Goal: Transaction & Acquisition: Obtain resource

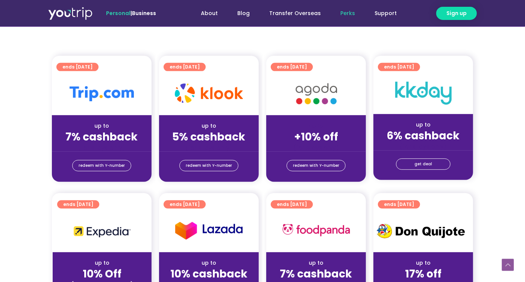
scroll to position [153, 0]
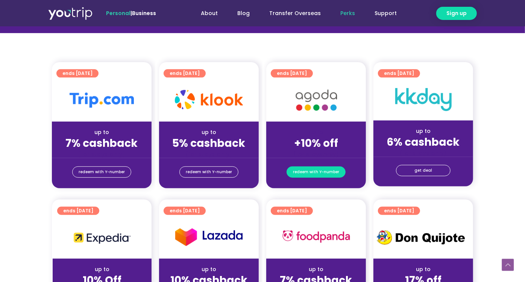
click at [317, 173] on span "redeem with Y-number" at bounding box center [316, 172] width 46 height 11
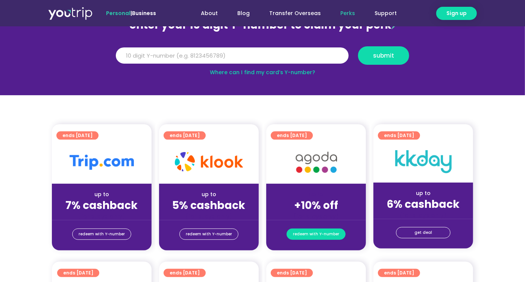
scroll to position [83, 0]
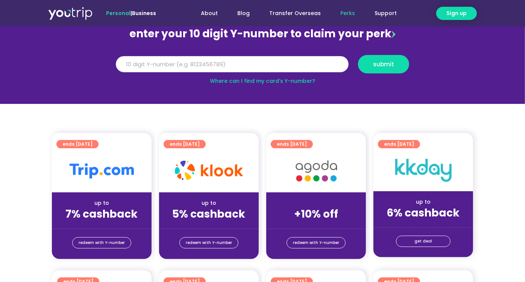
click at [219, 58] on input "Y Number" at bounding box center [232, 64] width 233 height 17
click at [221, 60] on input "Y Number" at bounding box center [232, 64] width 233 height 17
paste input "8176396668"
type input "8176396668"
click at [388, 61] on span "submit" at bounding box center [383, 64] width 21 height 6
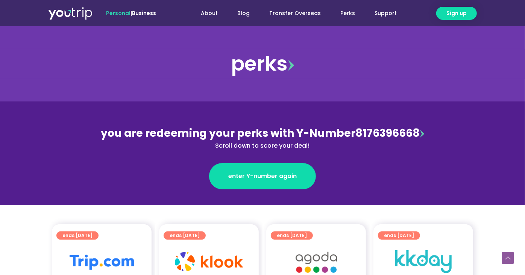
scroll to position [125, 0]
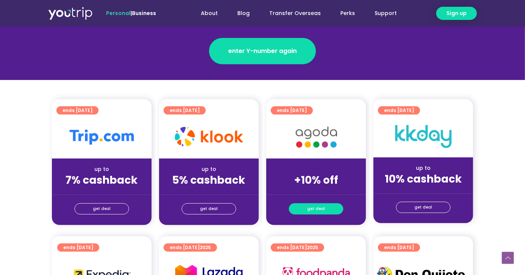
click at [317, 208] on span "get deal" at bounding box center [316, 209] width 18 height 11
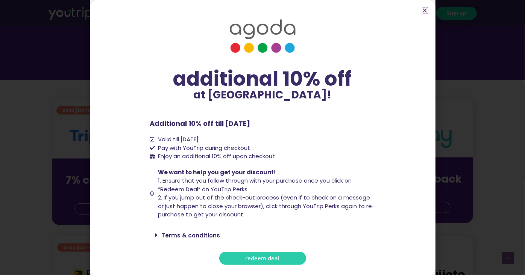
scroll to position [238, 0]
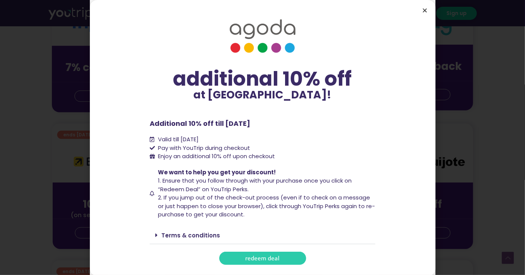
click at [423, 10] on icon "Close" at bounding box center [425, 11] width 6 height 6
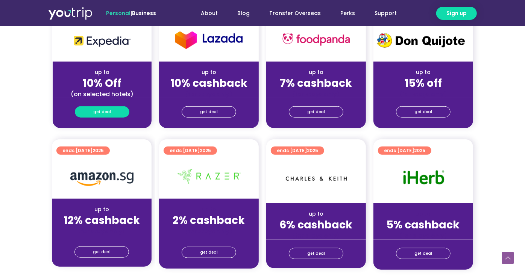
scroll to position [360, 0]
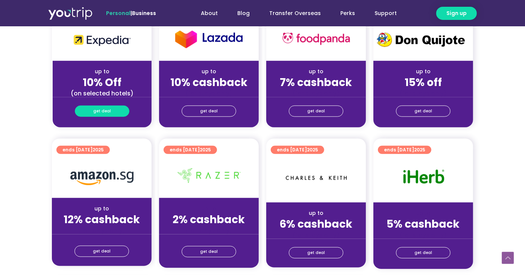
click at [111, 113] on link "get deal" at bounding box center [102, 111] width 55 height 11
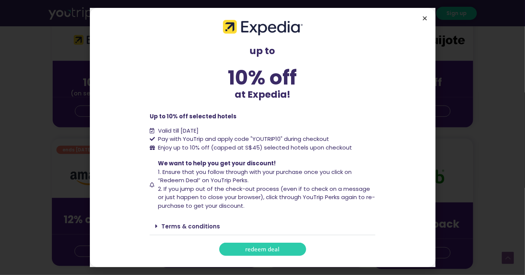
click at [425, 17] on icon "Close" at bounding box center [425, 18] width 6 height 6
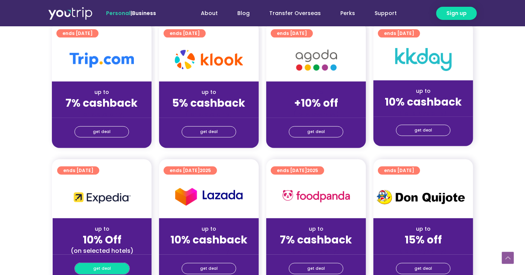
scroll to position [196, 0]
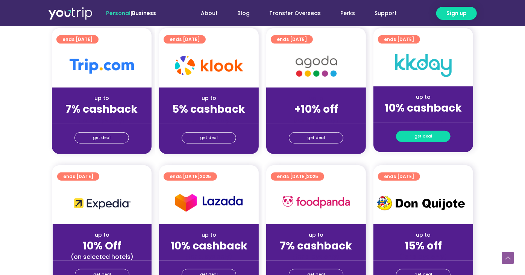
click at [441, 134] on link "get deal" at bounding box center [423, 136] width 55 height 11
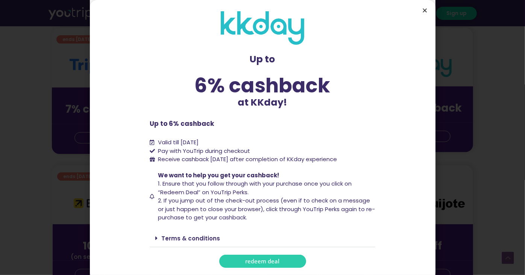
click at [424, 11] on icon "Close" at bounding box center [425, 11] width 6 height 6
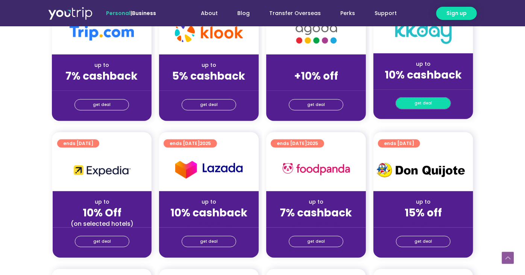
scroll to position [152, 0]
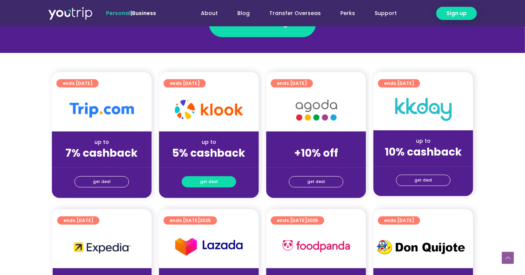
click at [212, 181] on span "get deal" at bounding box center [209, 182] width 18 height 11
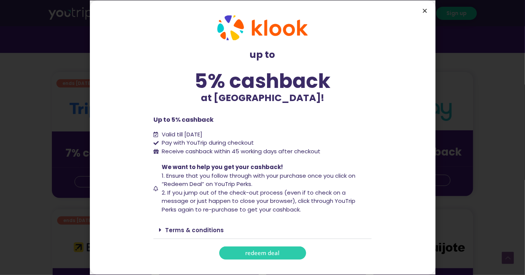
click at [424, 9] on icon "Close" at bounding box center [425, 11] width 6 height 6
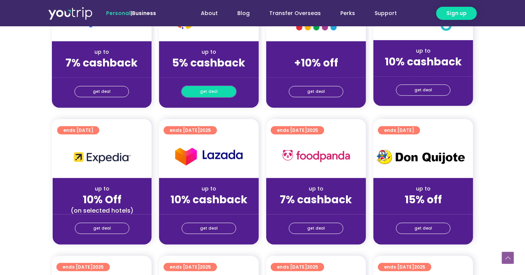
scroll to position [243, 0]
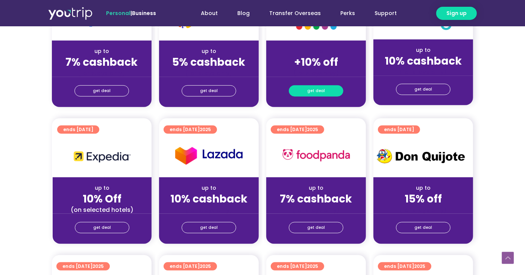
click at [329, 88] on link "get deal" at bounding box center [316, 90] width 55 height 11
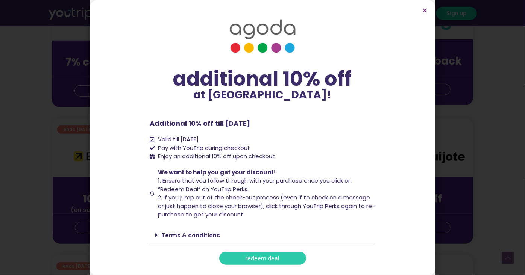
click at [173, 229] on div "Terms & conditions" at bounding box center [263, 236] width 226 height 18
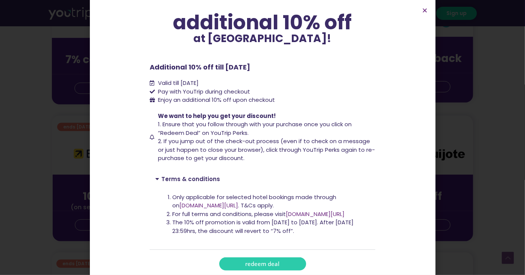
scroll to position [247, 0]
click at [425, 10] on icon "Close" at bounding box center [425, 11] width 6 height 6
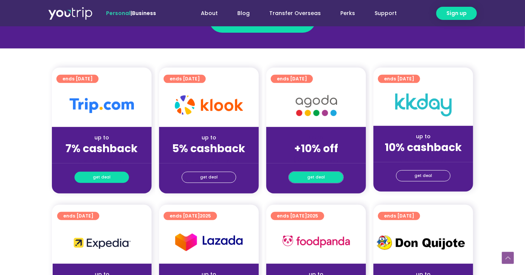
scroll to position [156, 0]
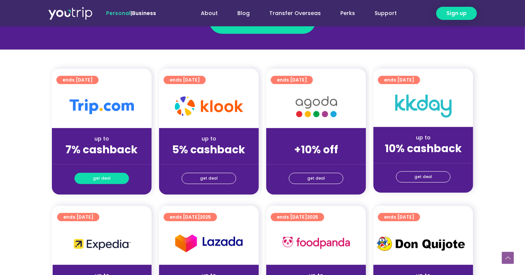
click at [104, 176] on span "get deal" at bounding box center [102, 178] width 18 height 11
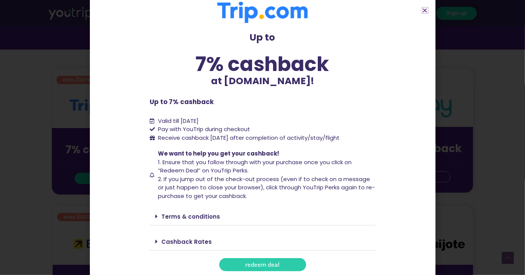
scroll to position [11, 0]
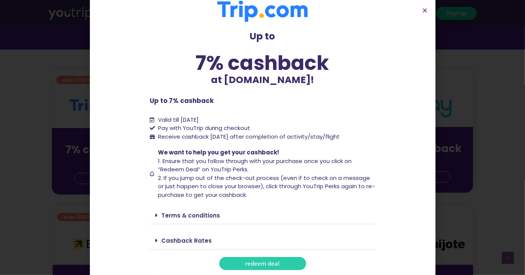
click at [188, 240] on link "Cashback Rates" at bounding box center [186, 241] width 50 height 8
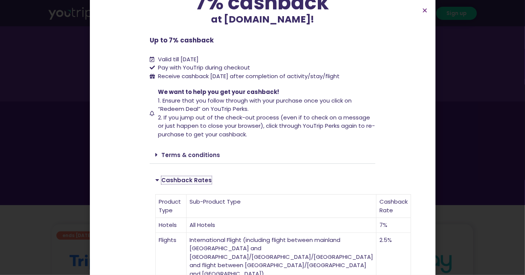
scroll to position [257, 0]
